Goal: Task Accomplishment & Management: Manage account settings

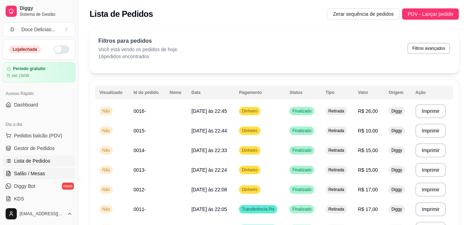
scroll to position [28, 0]
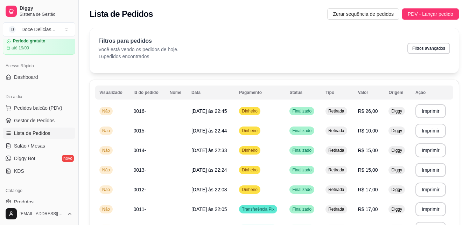
click at [77, 199] on button "Toggle Sidebar" at bounding box center [78, 112] width 6 height 225
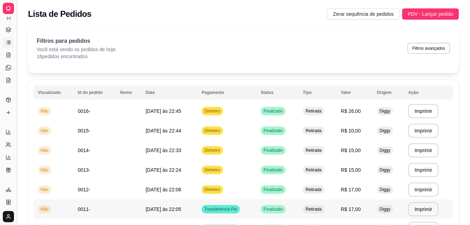
scroll to position [0, 0]
click at [18, 180] on button "Toggle Sidebar" at bounding box center [17, 112] width 6 height 225
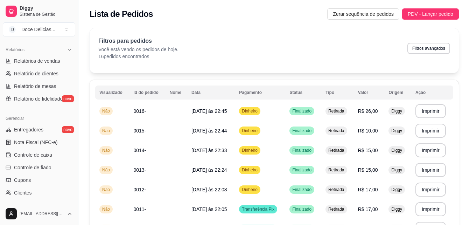
scroll to position [215, 0]
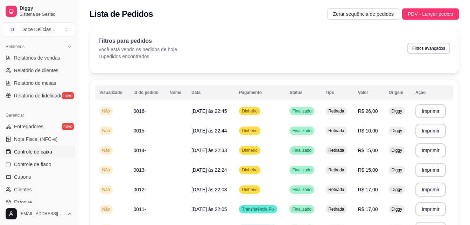
click at [49, 154] on span "Controle de caixa" at bounding box center [33, 151] width 38 height 7
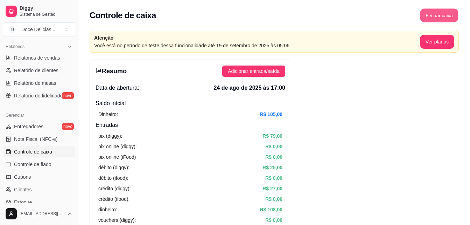
click at [425, 16] on button "Fechar caixa" at bounding box center [439, 16] width 38 height 14
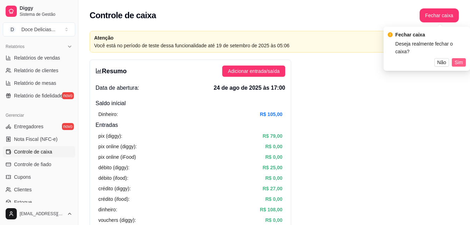
click at [459, 58] on span "Sim" at bounding box center [459, 62] width 8 height 8
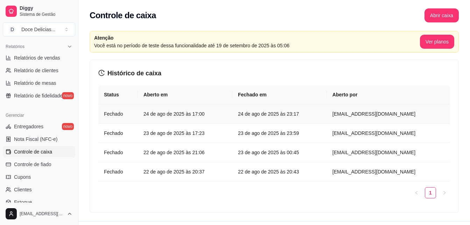
click at [110, 113] on article "Fechado" at bounding box center [118, 114] width 28 height 8
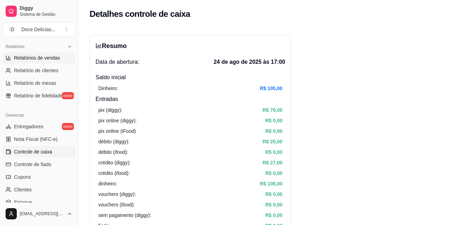
click at [58, 57] on span "Relatórios de vendas" at bounding box center [37, 57] width 46 height 7
select select "ALL"
select select "0"
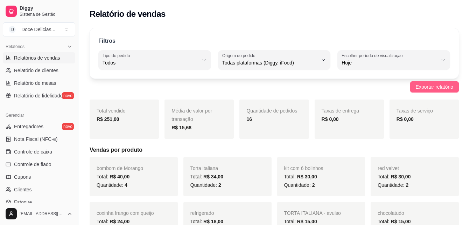
click at [420, 89] on span "Exportar relatório" at bounding box center [434, 87] width 37 height 8
